Goal: Task Accomplishment & Management: Complete application form

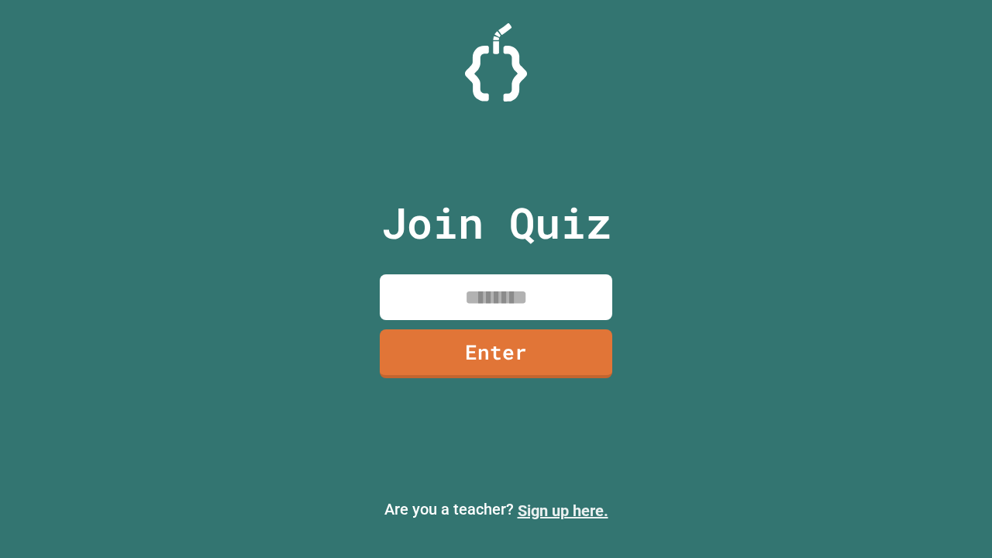
click at [563, 511] on link "Sign up here." at bounding box center [563, 510] width 91 height 19
